Goal: Information Seeking & Learning: Learn about a topic

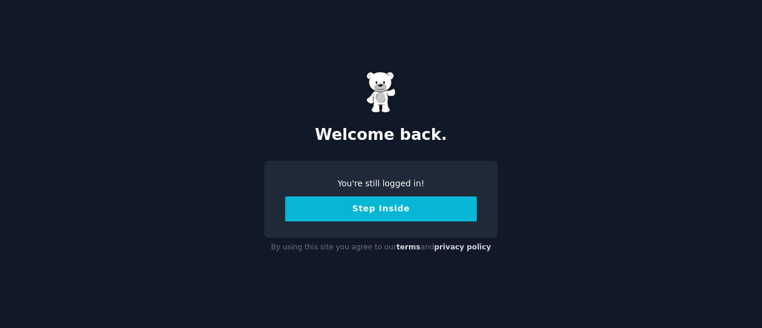
click at [433, 204] on button "Step Inside" at bounding box center [381, 208] width 192 height 25
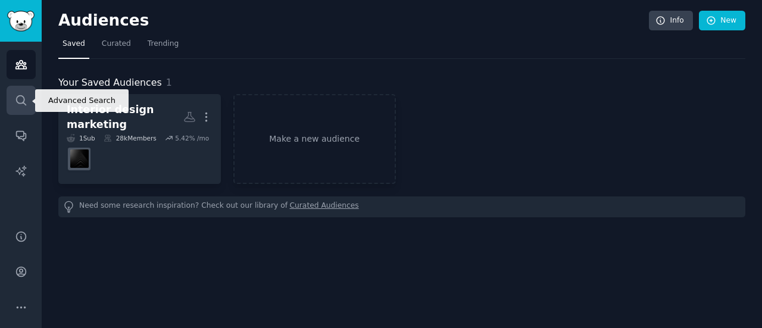
click at [24, 99] on icon "Sidebar" at bounding box center [21, 100] width 10 height 10
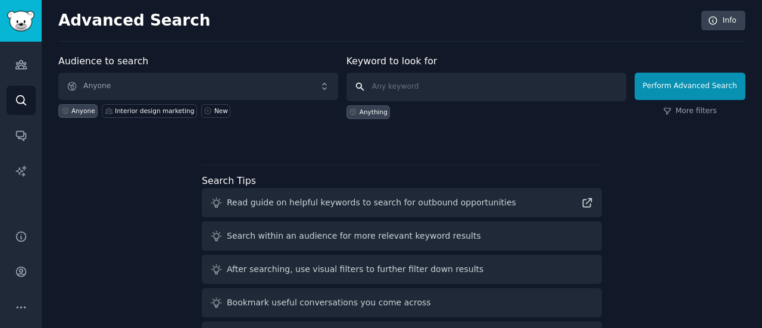
click at [413, 92] on input "text" at bounding box center [486, 87] width 280 height 29
type input "email marketing"
click button "Perform Advanced Search" at bounding box center [689, 86] width 111 height 27
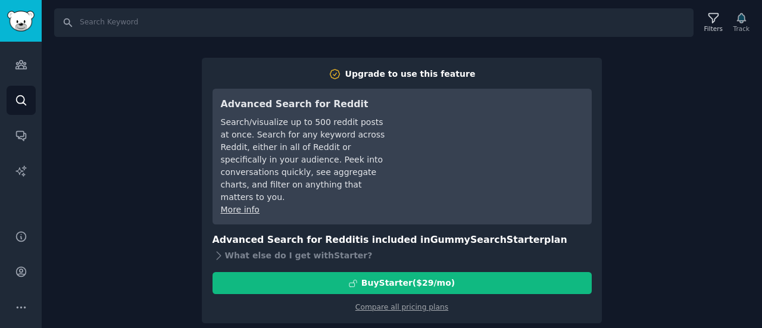
click at [640, 101] on div "Search Filters Track Upgrade to use this feature Advanced Search for Reddit Sea…" at bounding box center [402, 164] width 720 height 328
click at [487, 294] on div "Compare all pricing plans" at bounding box center [401, 303] width 379 height 19
click at [493, 64] on div "Upgrade to use this feature Advanced Search for Reddit Search/visualize up to 5…" at bounding box center [402, 191] width 400 height 266
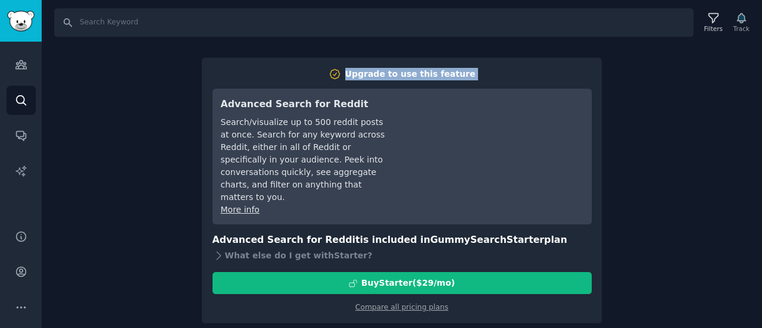
click at [493, 64] on div "Upgrade to use this feature Advanced Search for Reddit Search/visualize up to 5…" at bounding box center [402, 191] width 400 height 266
click at [399, 35] on input "Search" at bounding box center [373, 22] width 639 height 29
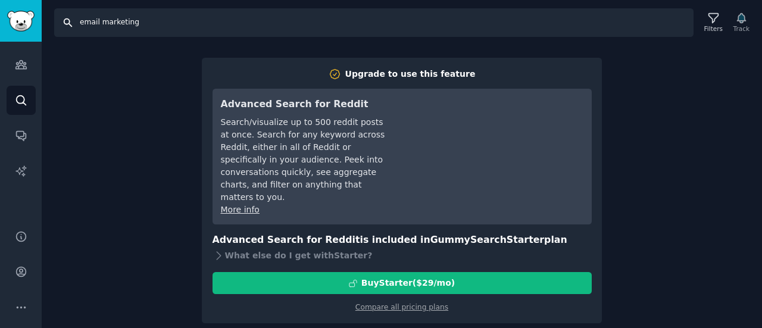
type input "email marketing"
click at [378, 24] on input "email marketing" at bounding box center [373, 22] width 639 height 29
click at [71, 24] on input "email marketing" at bounding box center [373, 22] width 639 height 29
click at [136, 11] on input "email marketing" at bounding box center [373, 22] width 639 height 29
click at [67, 19] on input "email marketing" at bounding box center [373, 22] width 639 height 29
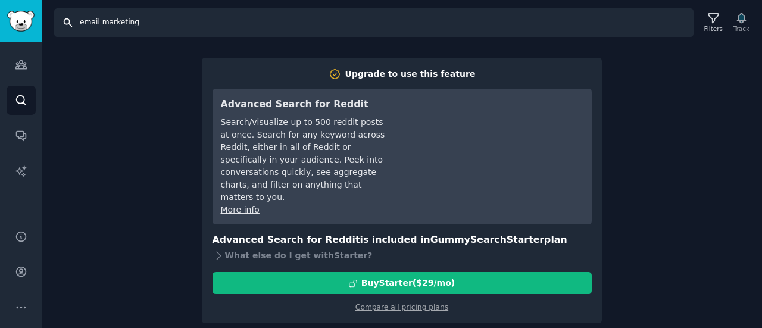
click at [183, 20] on input "email marketing" at bounding box center [373, 22] width 639 height 29
click at [644, 92] on div "Search email marketing Filters Track Upgrade to use this feature Advanced Searc…" at bounding box center [402, 164] width 720 height 328
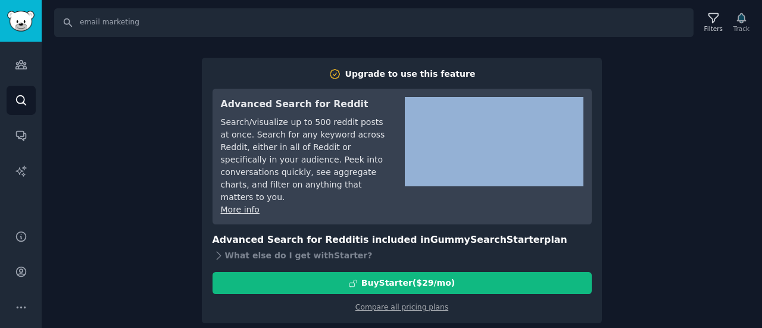
click at [644, 92] on div "Search email marketing Filters Track Upgrade to use this feature Advanced Searc…" at bounding box center [402, 164] width 720 height 328
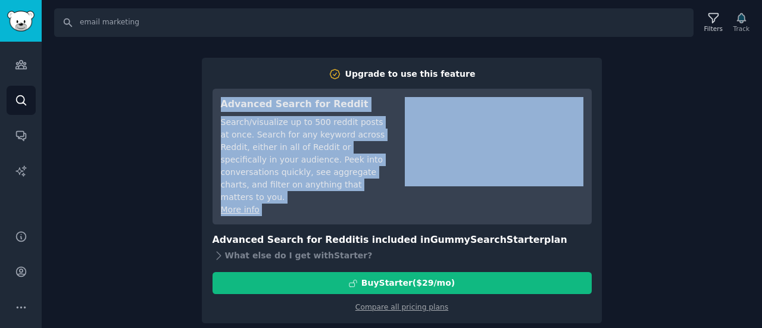
click at [644, 92] on div "Search email marketing Filters Track Upgrade to use this feature Advanced Searc…" at bounding box center [402, 164] width 720 height 328
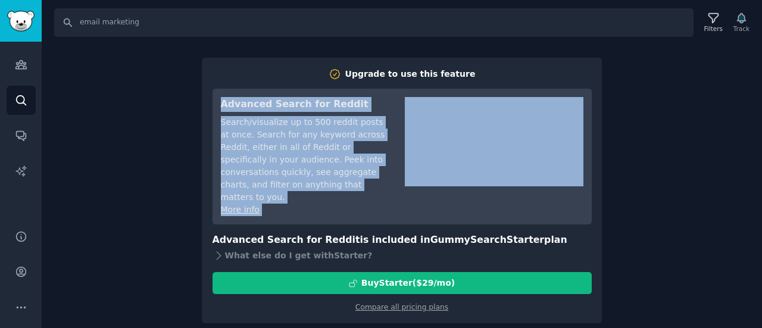
click at [644, 92] on div "Search email marketing Filters Track Upgrade to use this feature Advanced Searc…" at bounding box center [402, 164] width 720 height 328
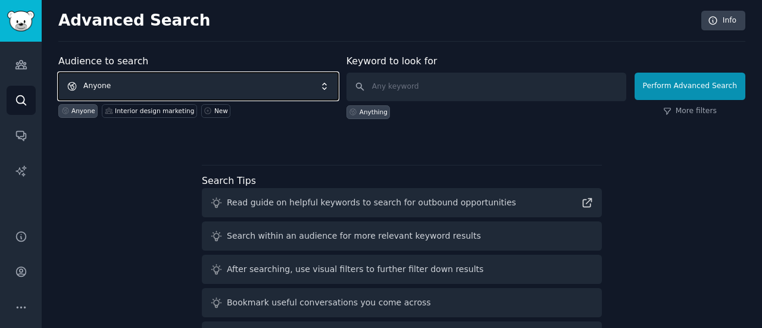
click at [137, 90] on span "Anyone" at bounding box center [198, 86] width 280 height 27
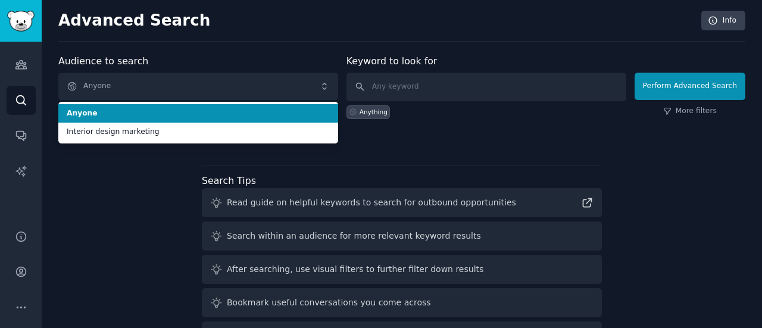
click at [151, 104] on li "Anyone" at bounding box center [198, 113] width 280 height 19
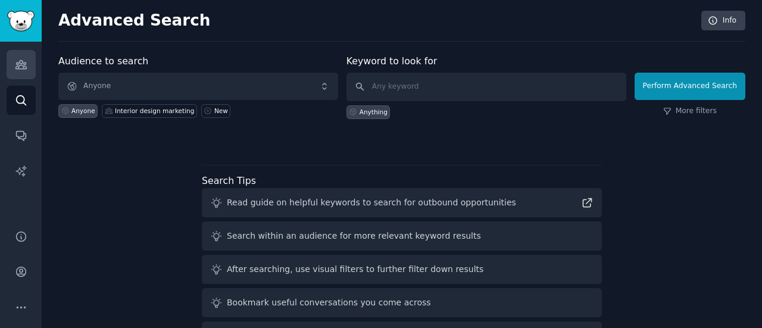
click at [21, 61] on icon "Sidebar" at bounding box center [21, 64] width 12 height 12
